Goal: Information Seeking & Learning: Find specific fact

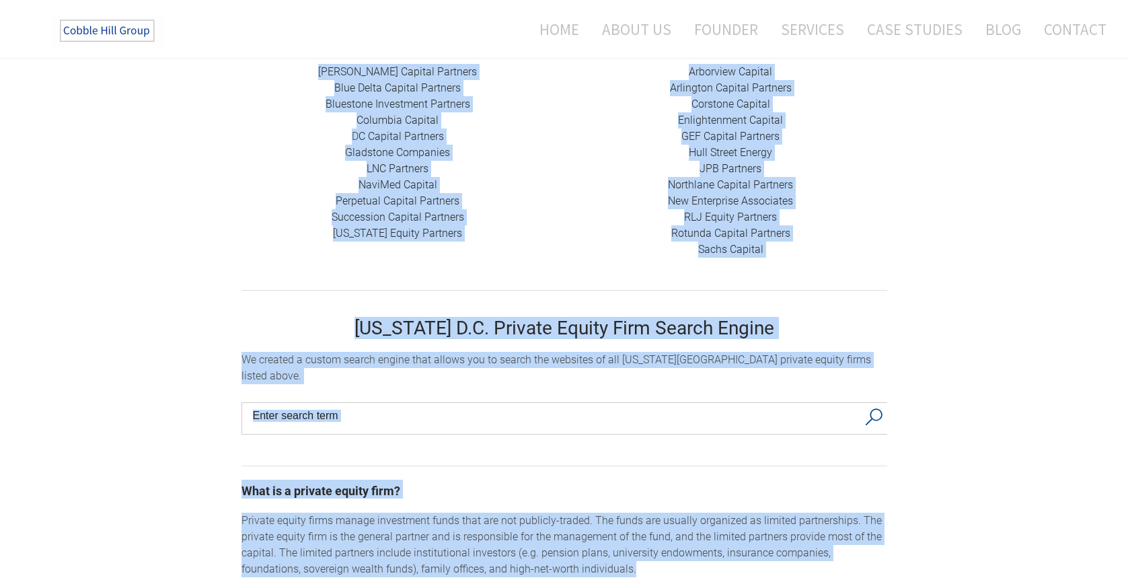
scroll to position [592, 0]
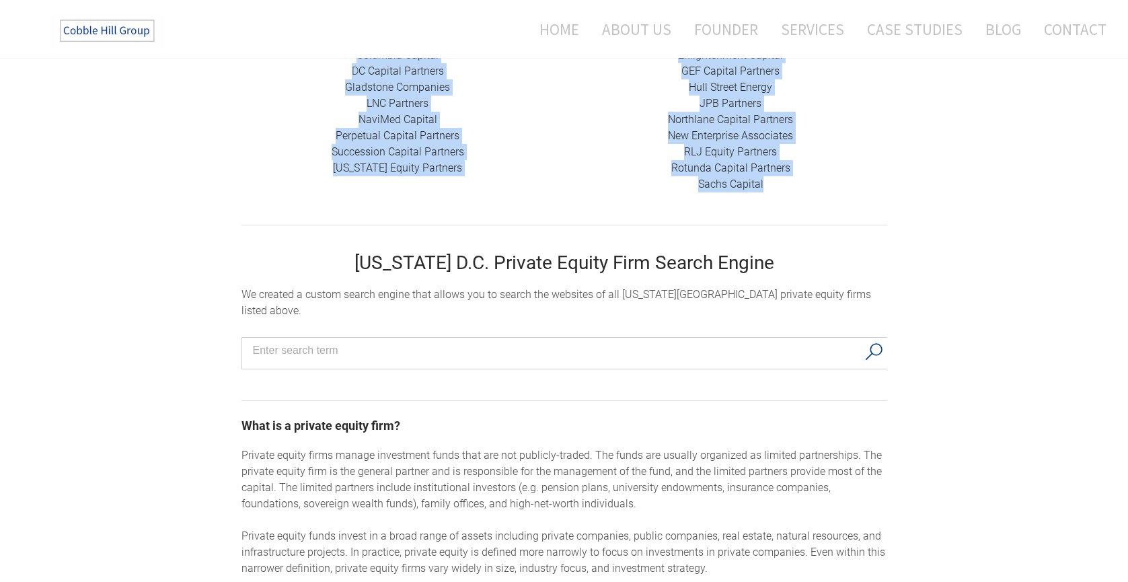
drag, startPoint x: 346, startPoint y: 153, endPoint x: 777, endPoint y: 183, distance: 431.4
click at [777, 183] on div "[US_STATE], D.C. Private Equity Firms Private equity firms in [US_STATE], D.C. …" at bounding box center [564, 438] width 646 height 1818
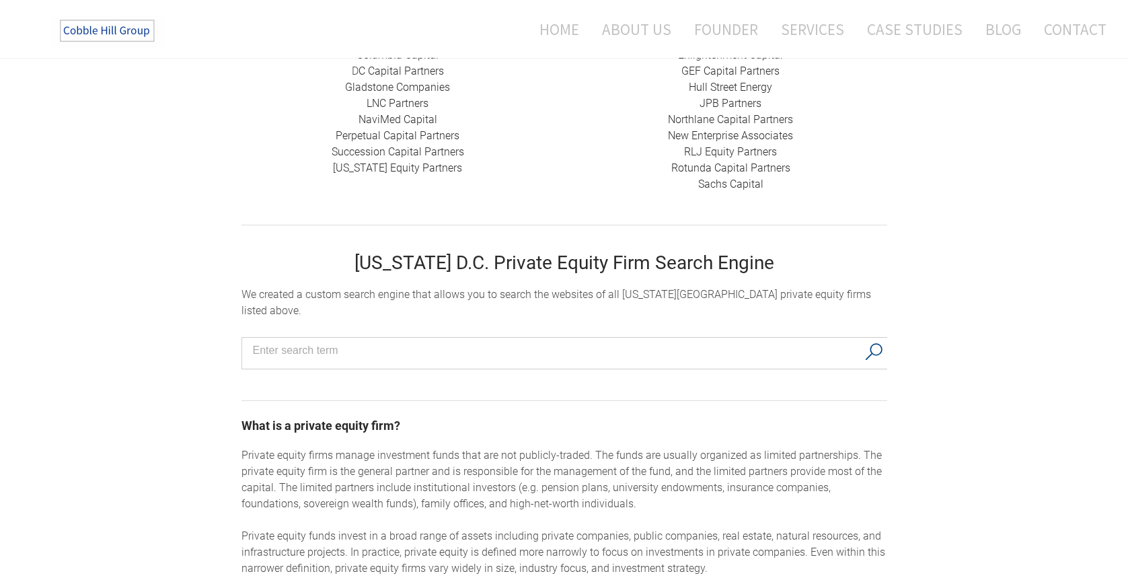
click at [436, 340] on input "Search input" at bounding box center [555, 350] width 605 height 20
type input "Investor Relations"
click at [871, 338] on button "Search" at bounding box center [874, 352] width 28 height 28
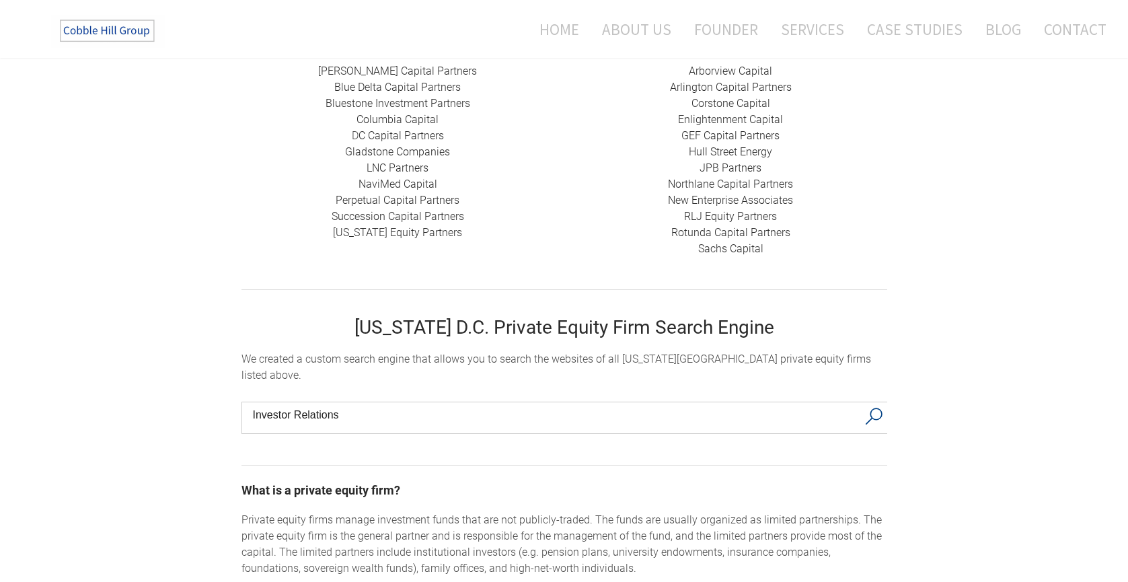
scroll to position [529, 0]
drag, startPoint x: 427, startPoint y: 360, endPoint x: 594, endPoint y: 360, distance: 166.8
click at [594, 360] on div "​We created a custom search engine that allows you to search the websites of al…" at bounding box center [564, 366] width 646 height 32
click at [876, 401] on button "Search" at bounding box center [874, 415] width 28 height 28
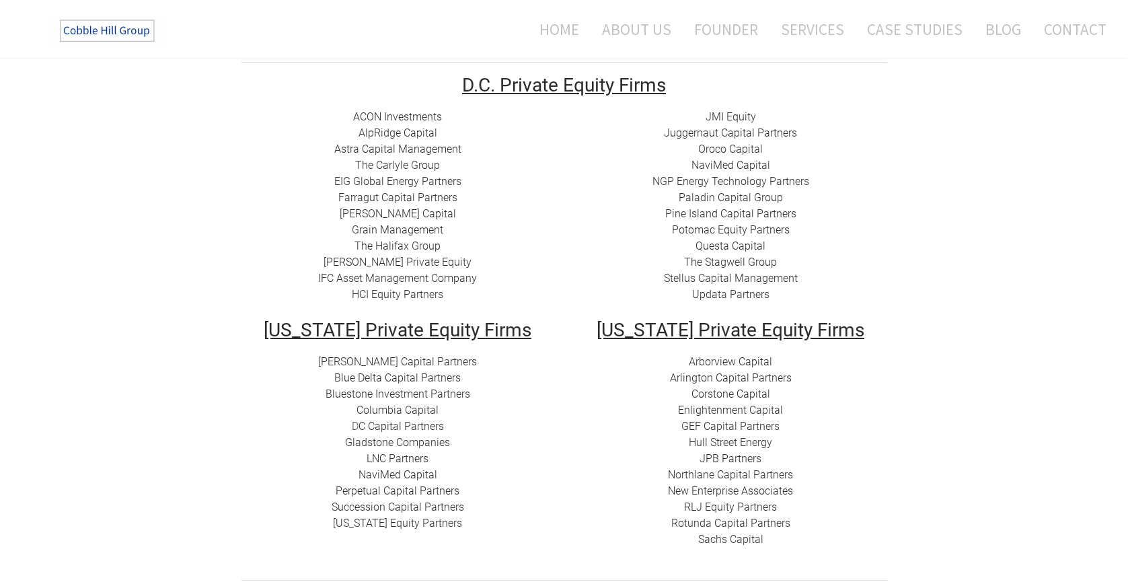
scroll to position [260, 0]
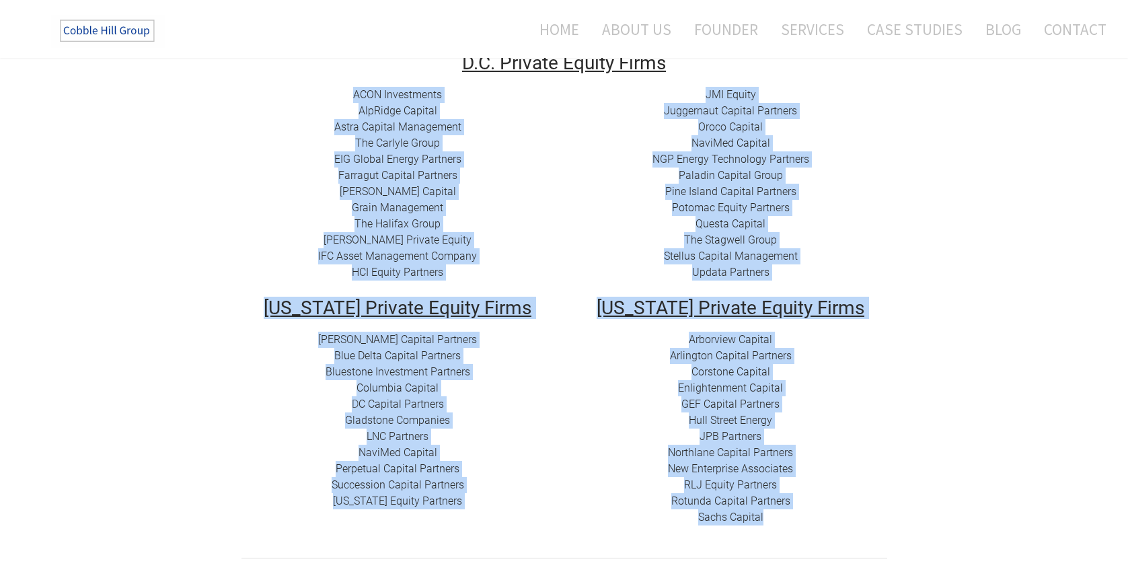
drag, startPoint x: 352, startPoint y: 93, endPoint x: 771, endPoint y: 514, distance: 593.9
copy div "LORE Ipsumdolors ​ AmeTcons Adipisc ​Elits Doeiusm Temporinci ​​ Utl Etdolor Ma…"
